Goal: Information Seeking & Learning: Understand process/instructions

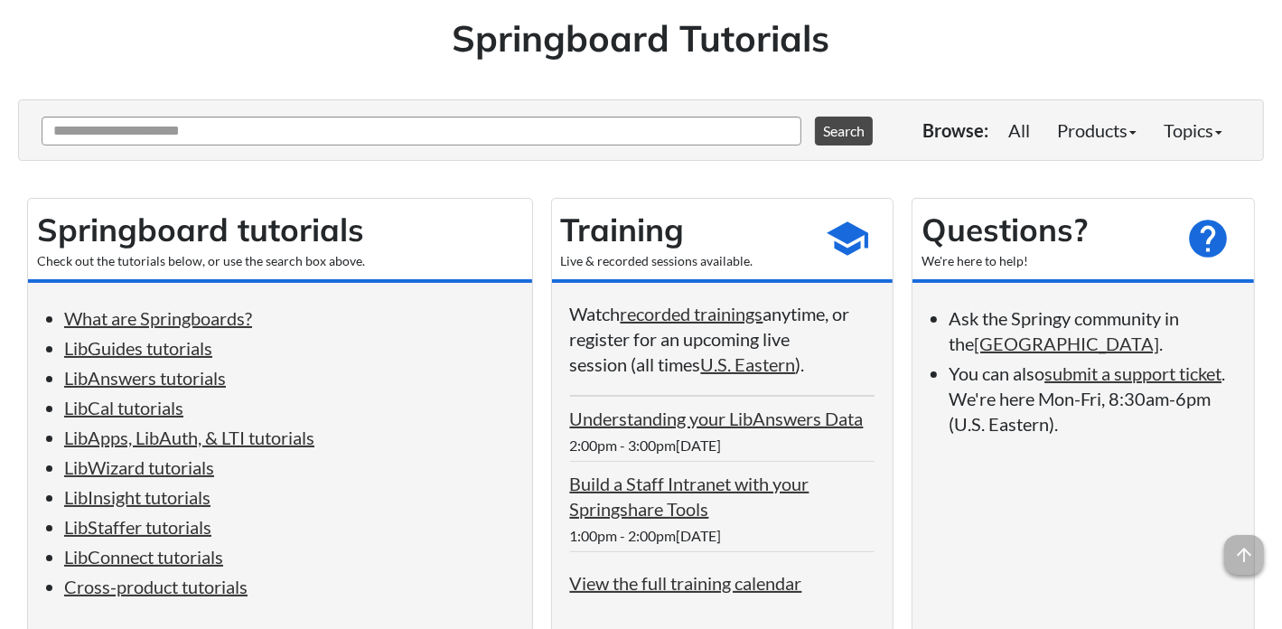
scroll to position [191, 0]
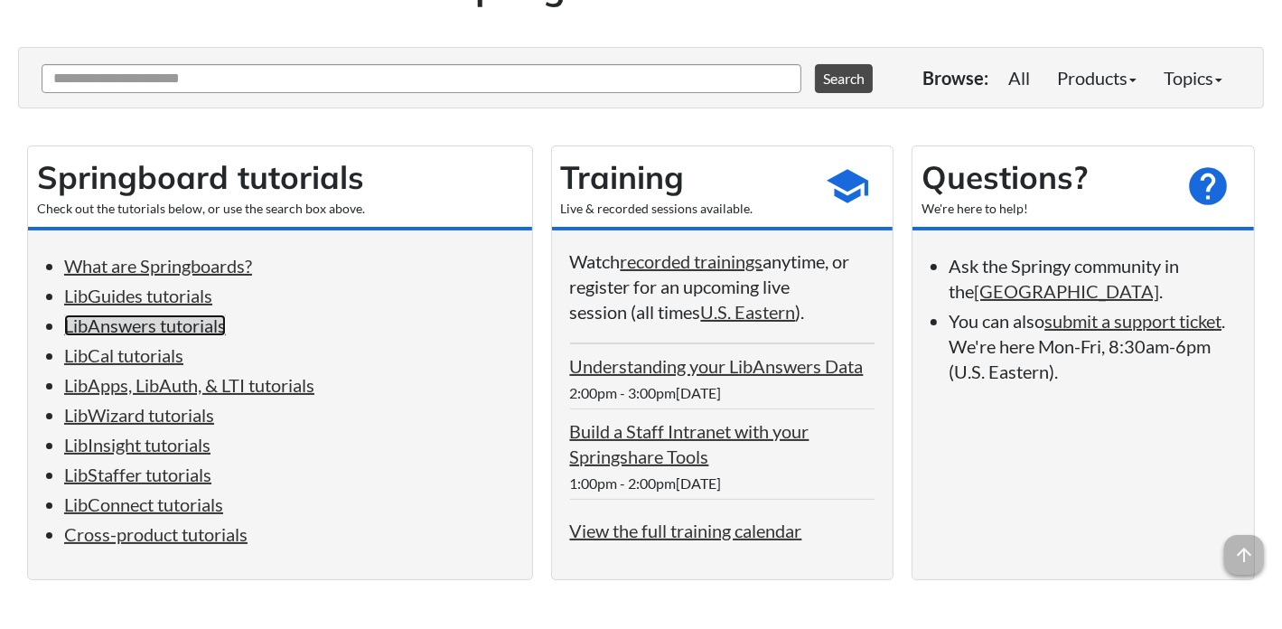
click at [172, 333] on link "LibAnswers tutorials" at bounding box center [145, 325] width 162 height 22
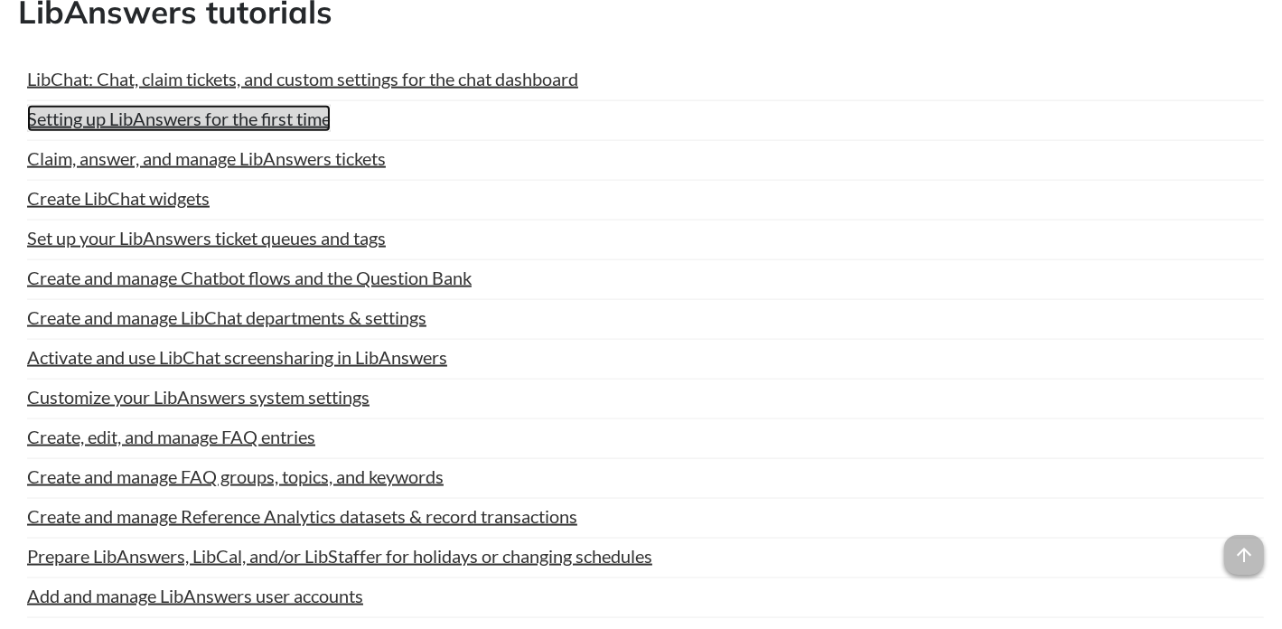
click at [267, 129] on link "Setting up LibAnswers for the first time" at bounding box center [178, 118] width 303 height 27
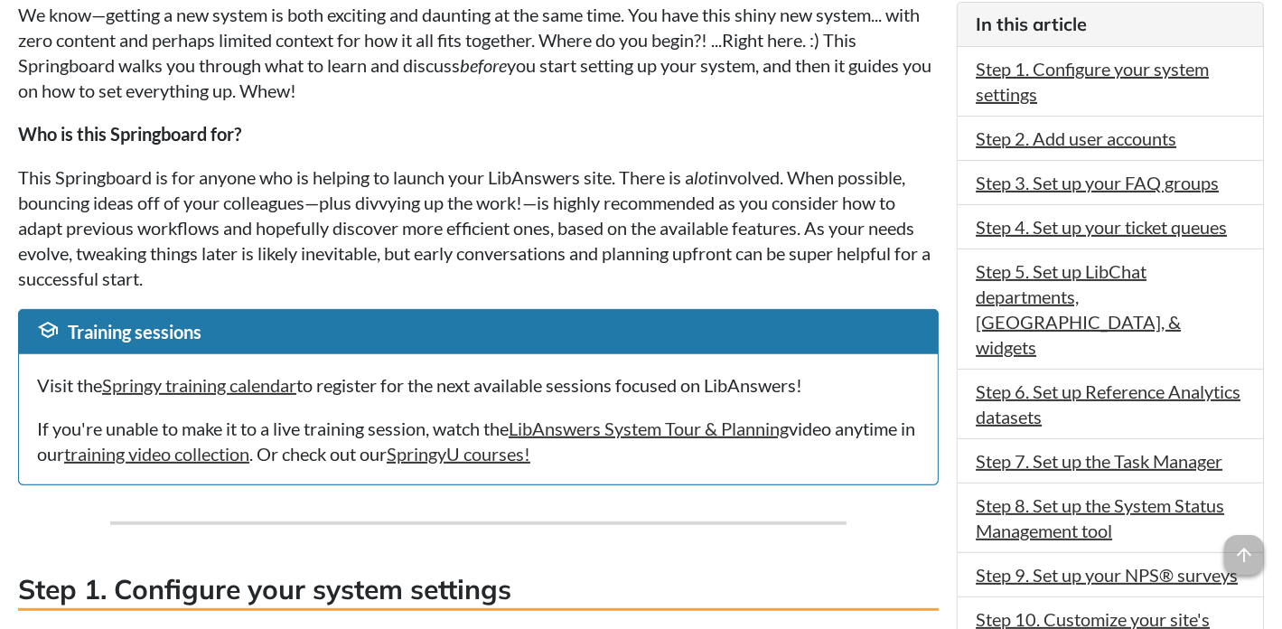
scroll to position [285, 0]
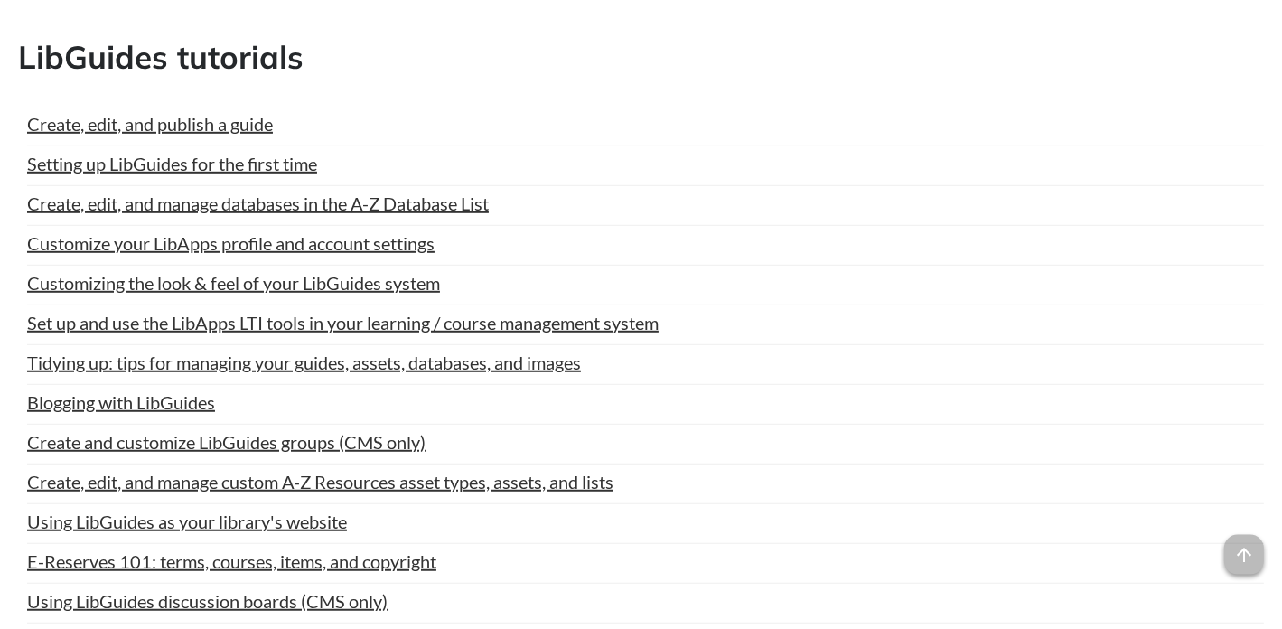
scroll to position [933, 0]
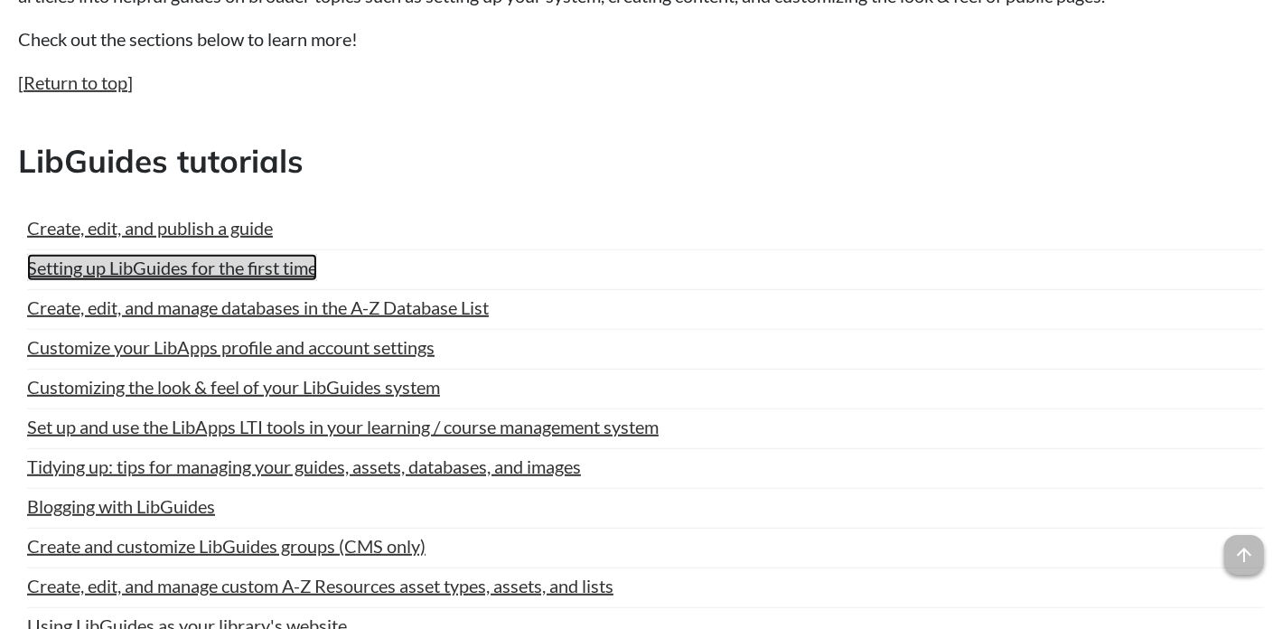
click at [281, 280] on link "Setting up LibGuides for the first time" at bounding box center [172, 267] width 290 height 27
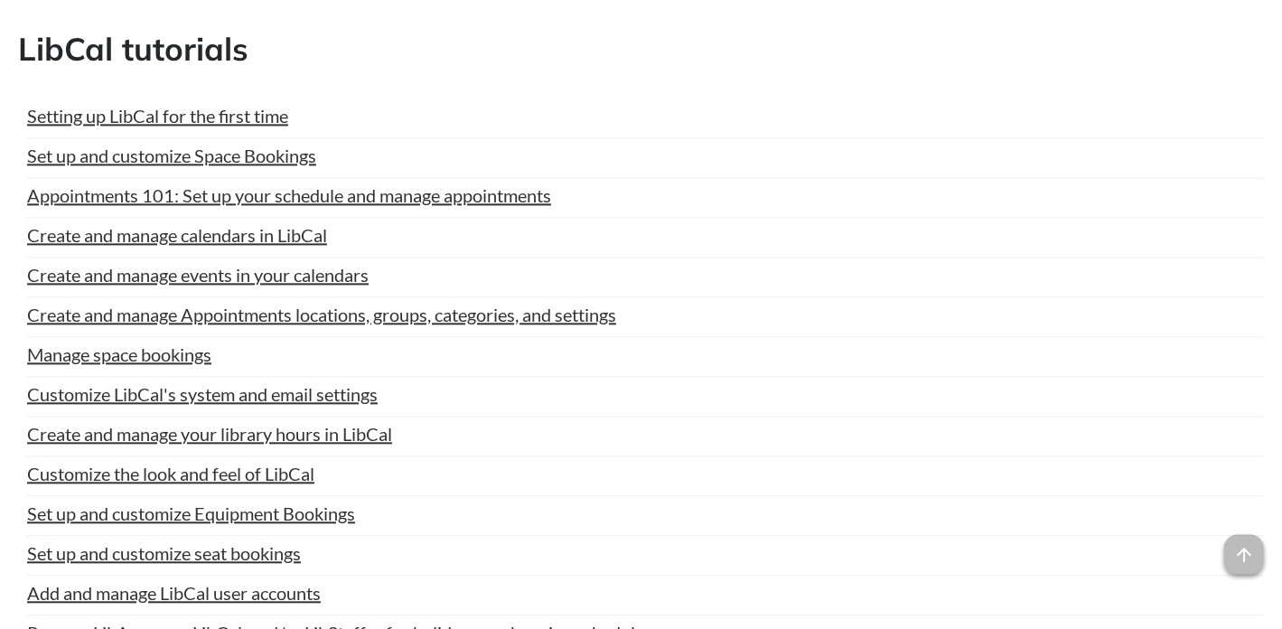
scroll to position [3692, 0]
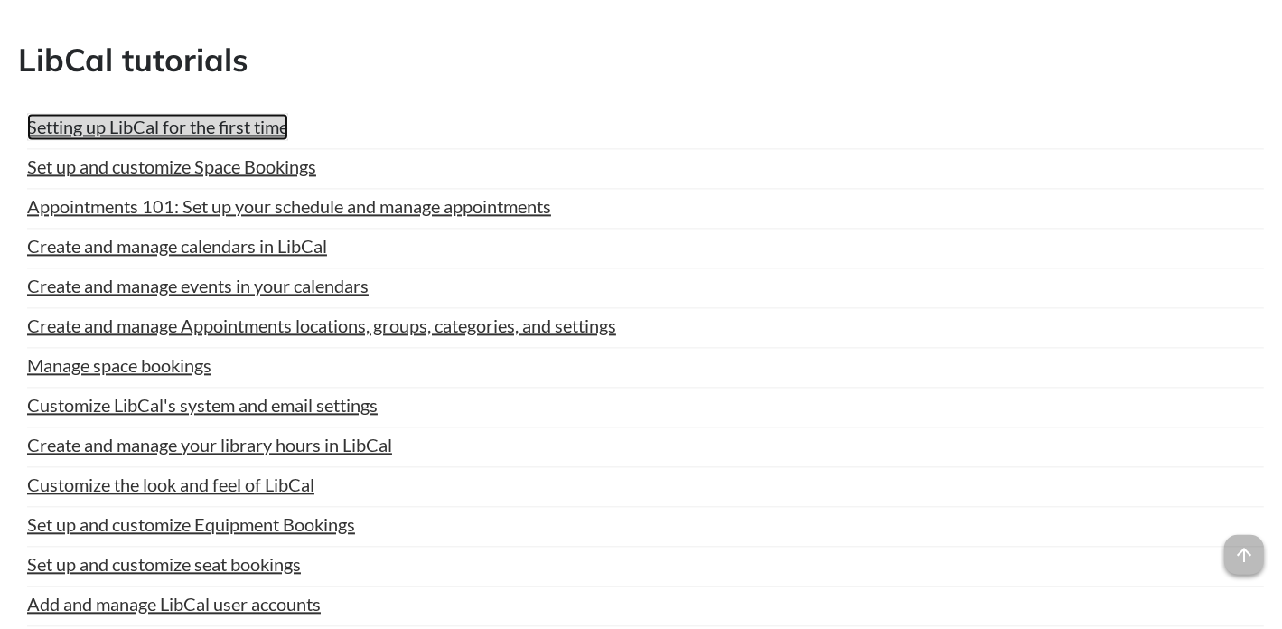
click at [206, 132] on link "Setting up LibCal for the first time" at bounding box center [157, 127] width 261 height 27
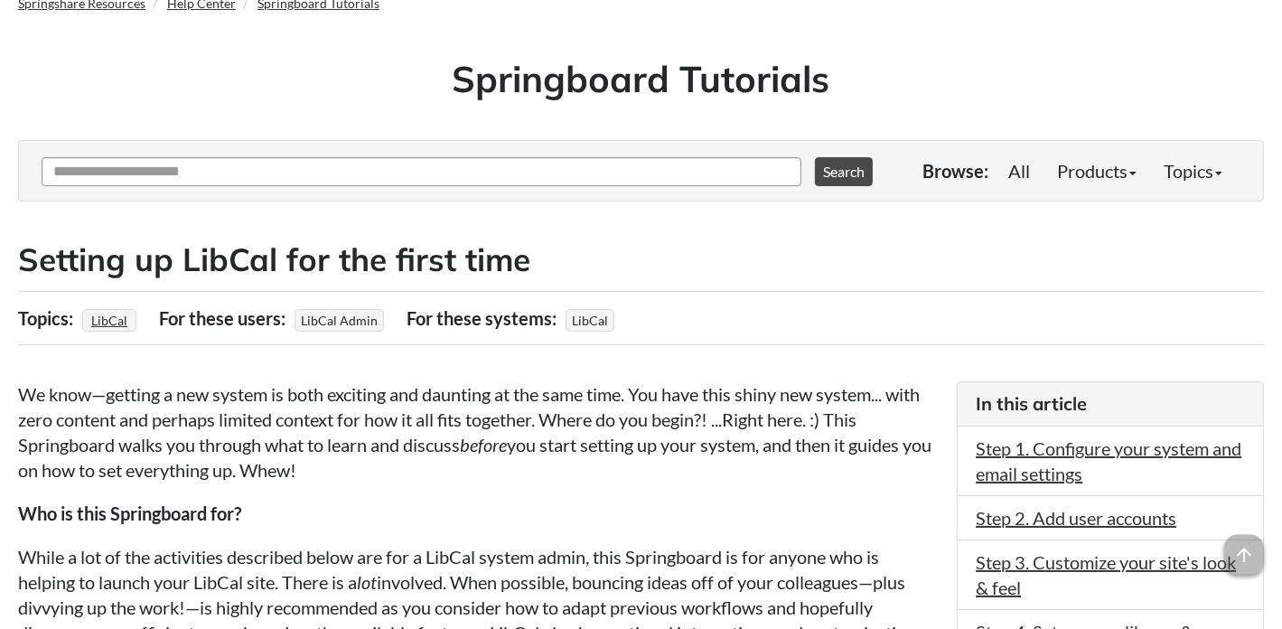
scroll to position [285, 0]
